Goal: Browse casually: Explore the website without a specific task or goal

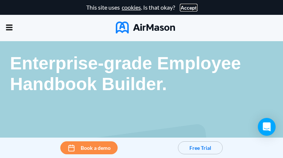
click at [186, 7] on button "Accept" at bounding box center [189, 8] width 16 height 6
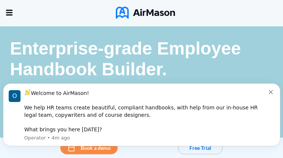
scroll to position [120, 0]
